Goal: Information Seeking & Learning: Learn about a topic

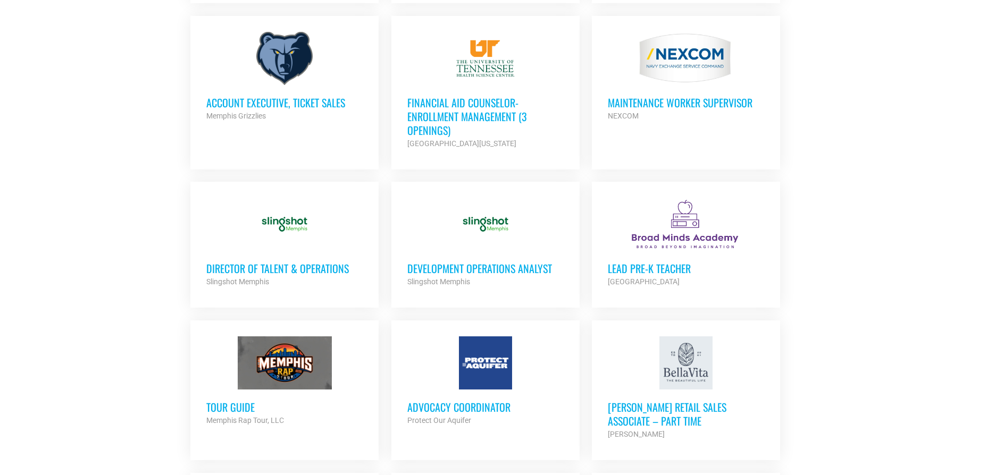
scroll to position [640, 0]
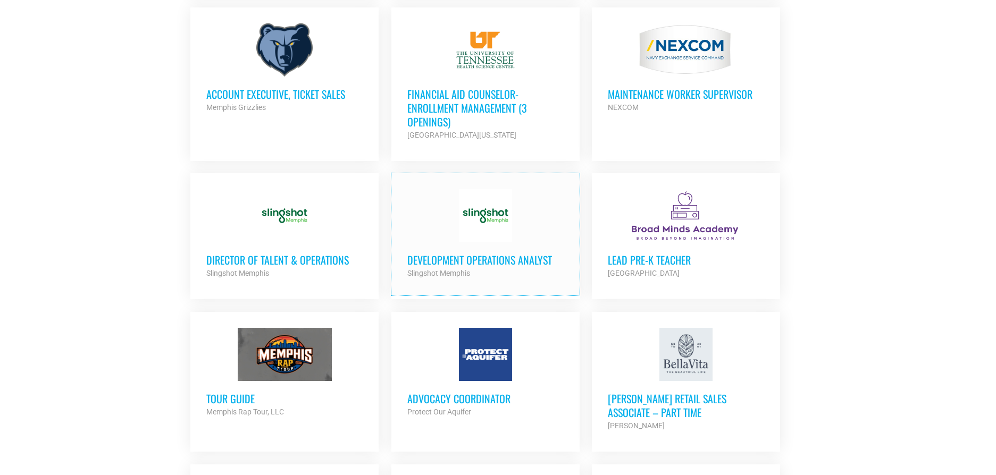
click at [422, 222] on div at bounding box center [485, 215] width 156 height 53
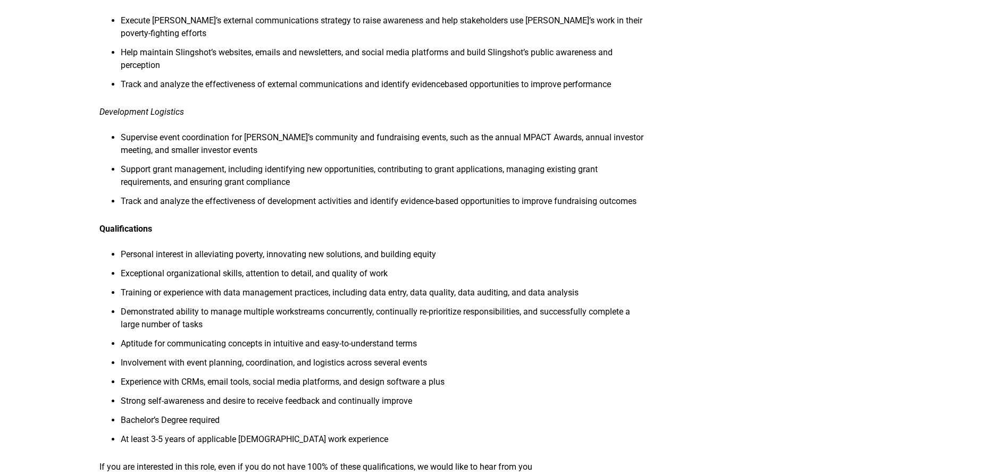
scroll to position [787, 0]
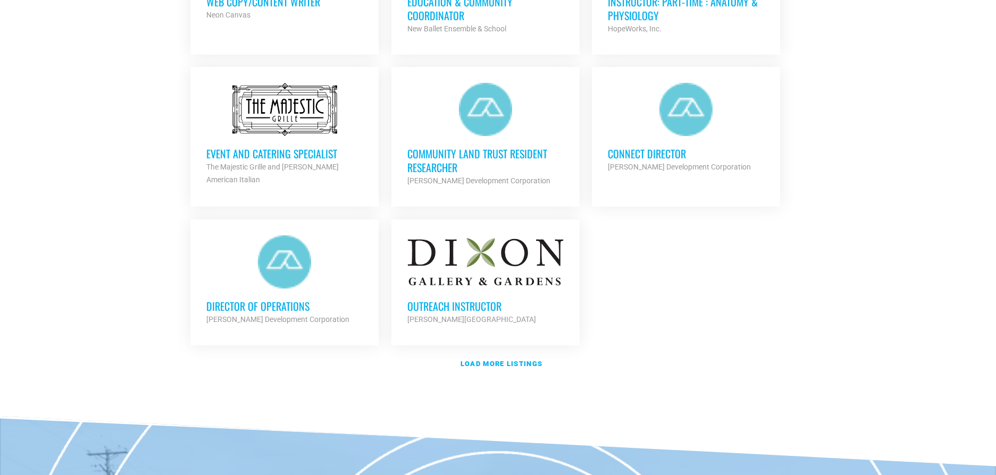
scroll to position [1197, 0]
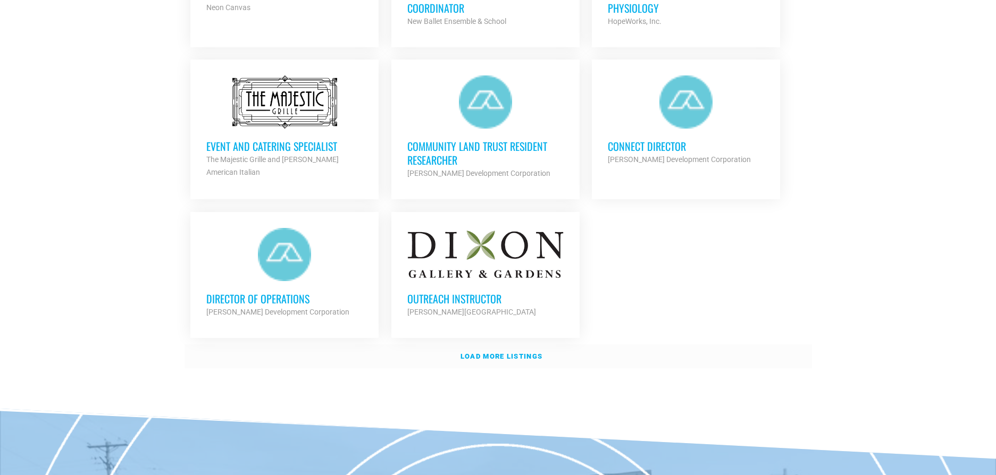
click at [481, 352] on strong "Load more listings" at bounding box center [501, 356] width 82 height 8
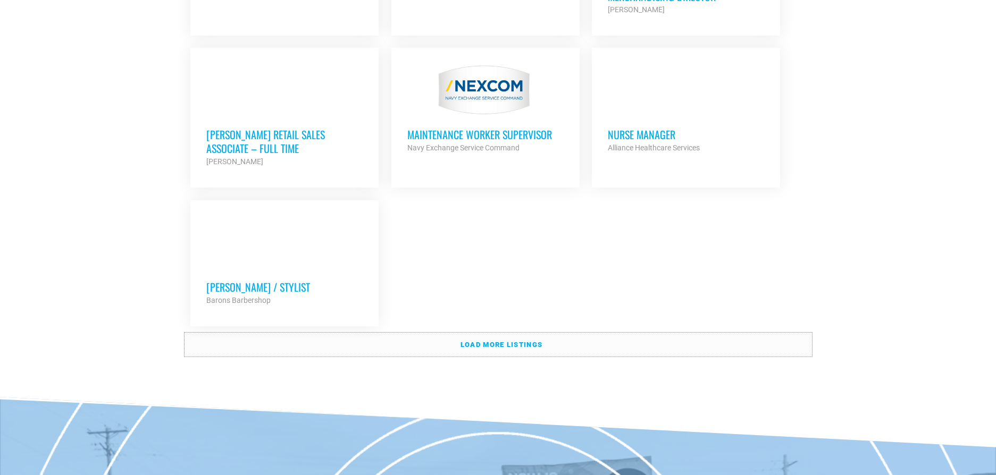
scroll to position [2288, 0]
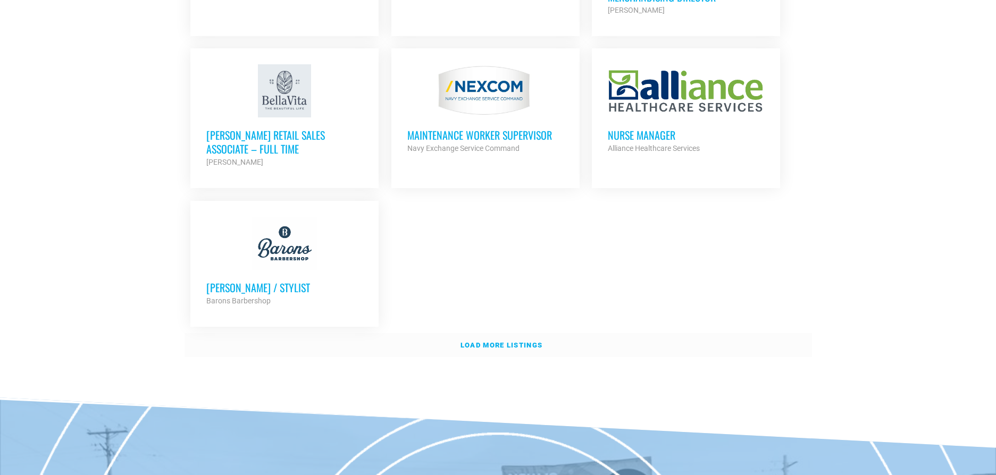
click at [576, 347] on link "Load more listings" at bounding box center [497, 345] width 627 height 24
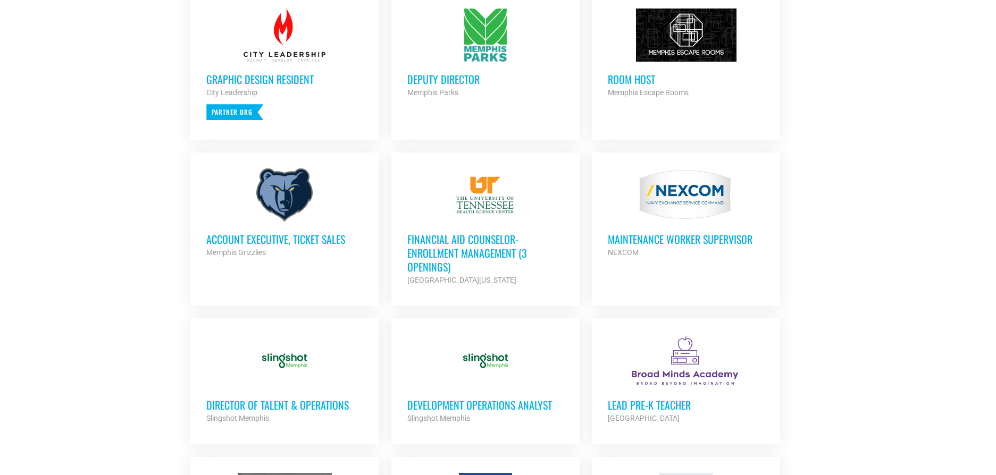
scroll to position [383, 0]
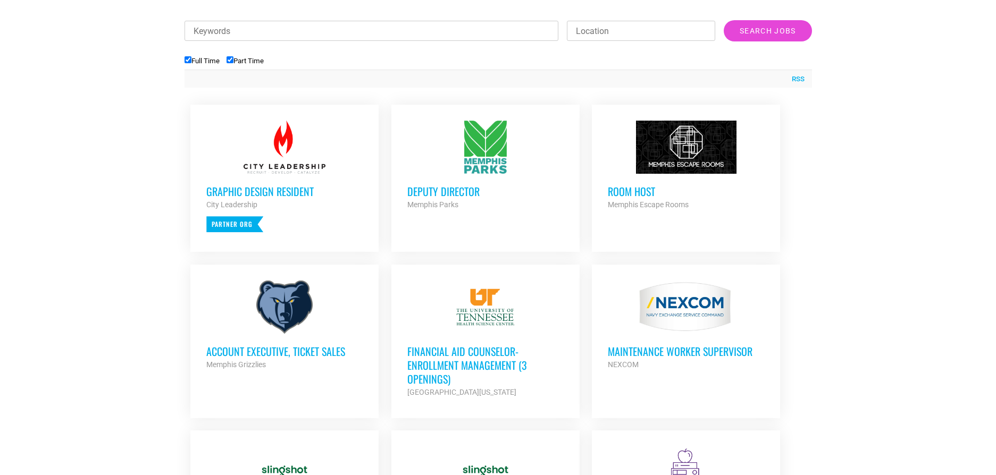
click at [409, 363] on h3 "Financial Aid Counselor-Enrollment Management (3 Openings)" at bounding box center [485, 364] width 156 height 41
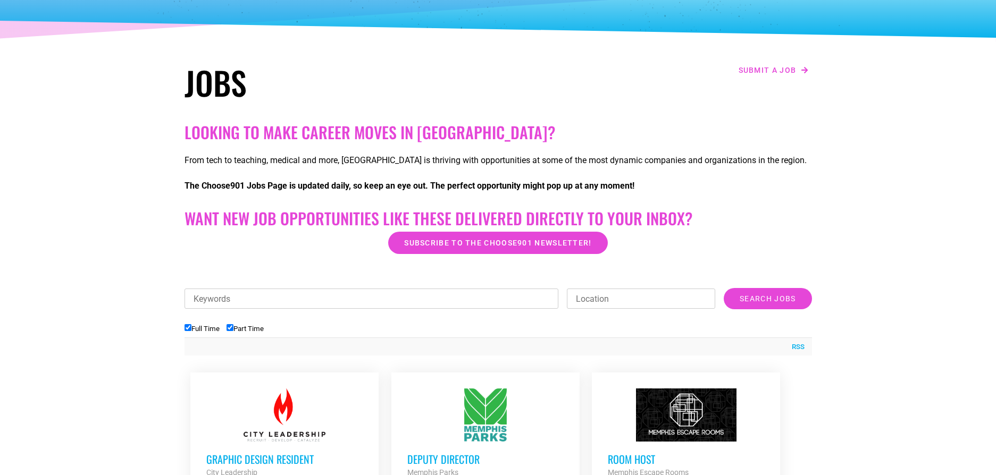
scroll to position [21, 0]
